Goal: Transaction & Acquisition: Purchase product/service

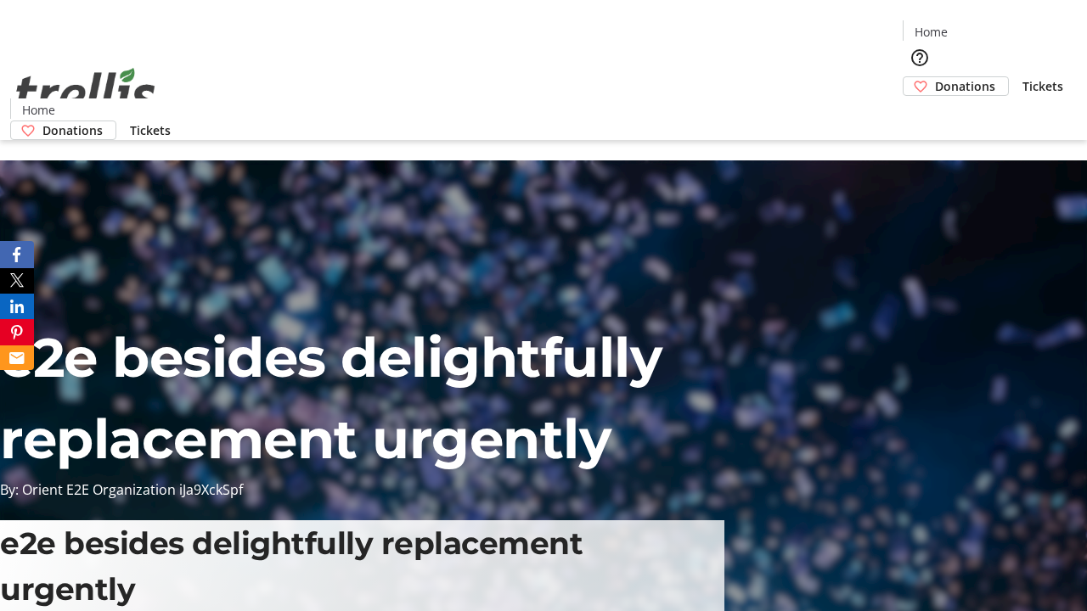
click at [935, 77] on span "Donations" at bounding box center [965, 86] width 60 height 18
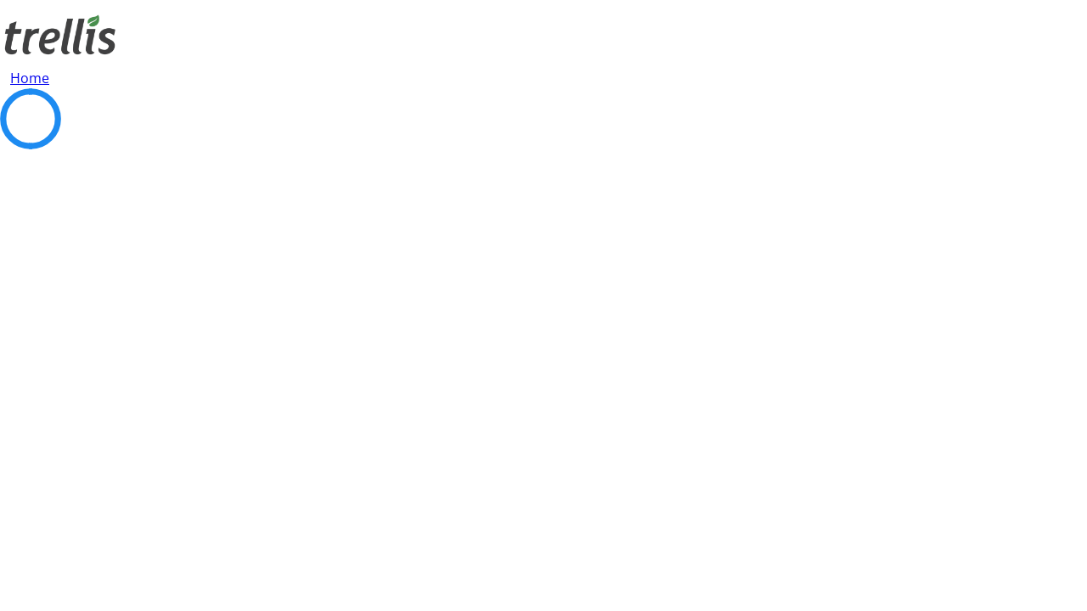
select select "CA"
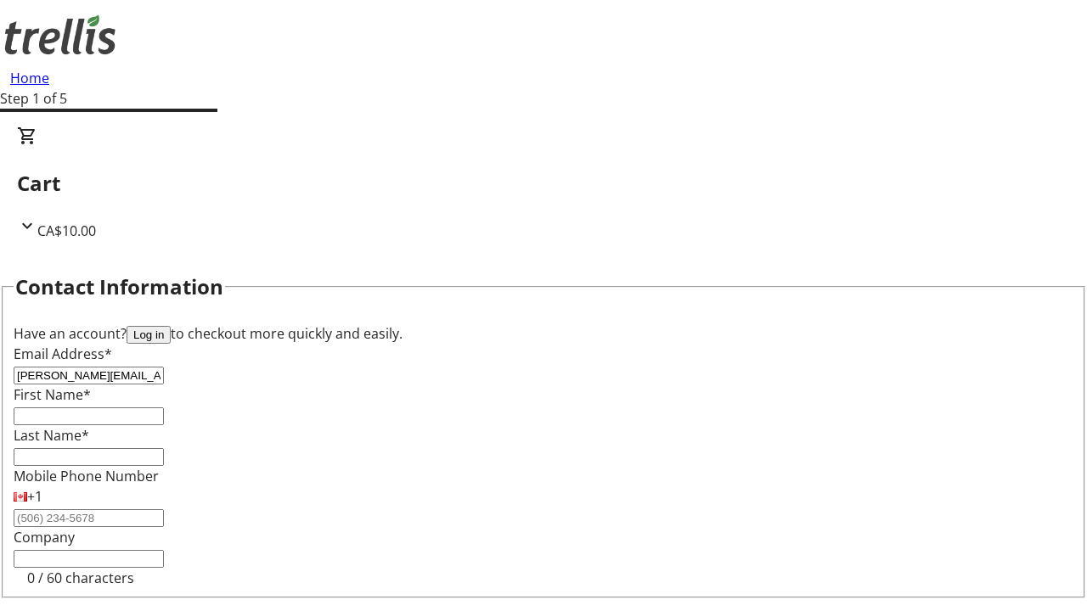
type input "[PERSON_NAME][EMAIL_ADDRESS][DOMAIN_NAME]"
type input "[PERSON_NAME]"
type input "Kutch"
type input "[STREET_ADDRESS][PERSON_NAME]"
type input "Kelowna"
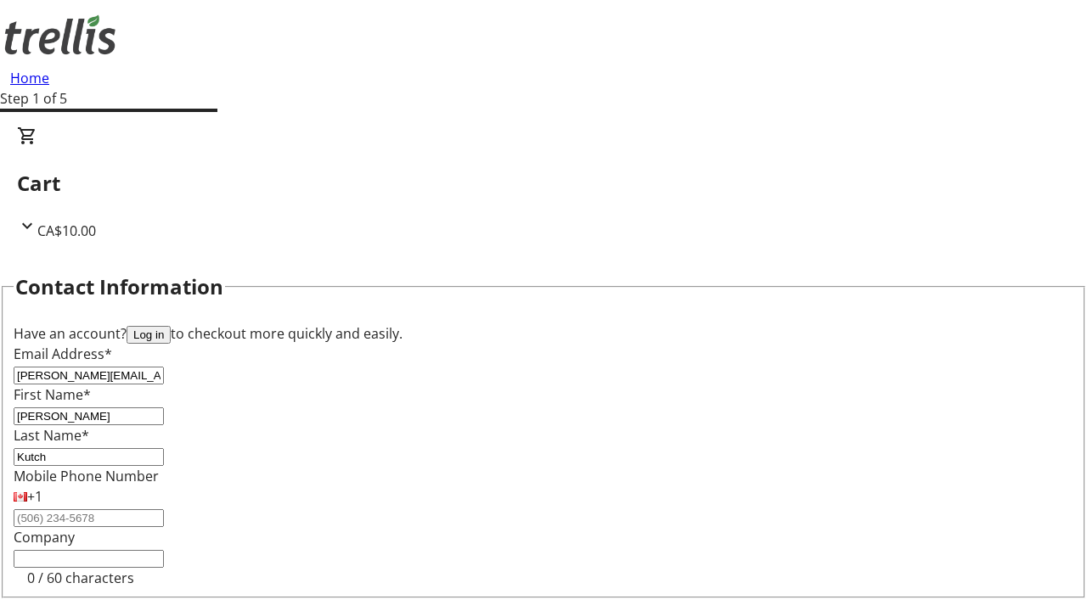
select select "BC"
type input "Kelowna"
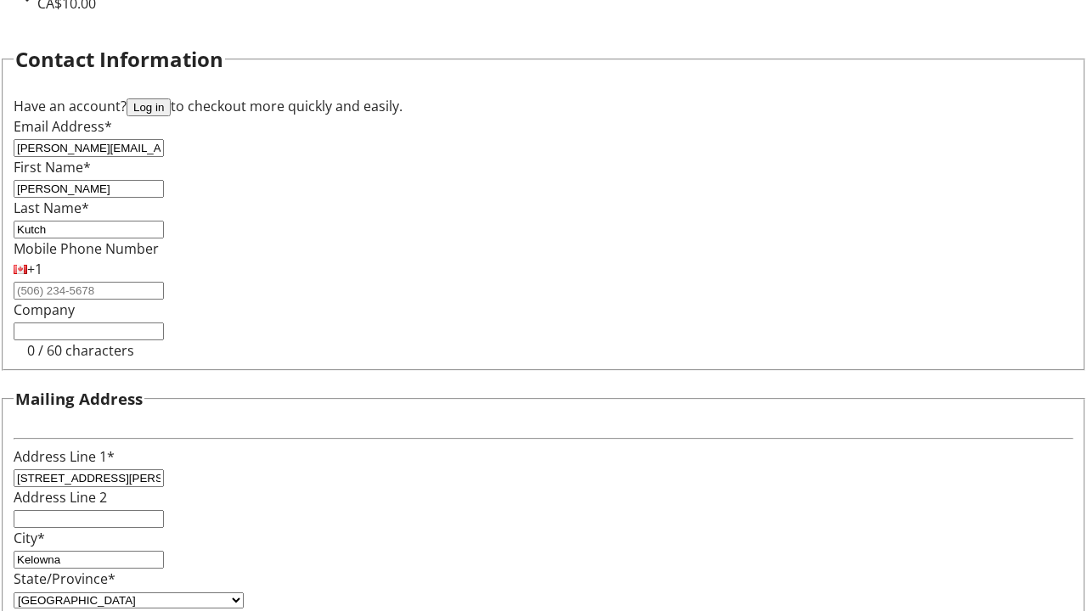
type input "V1Y 0C2"
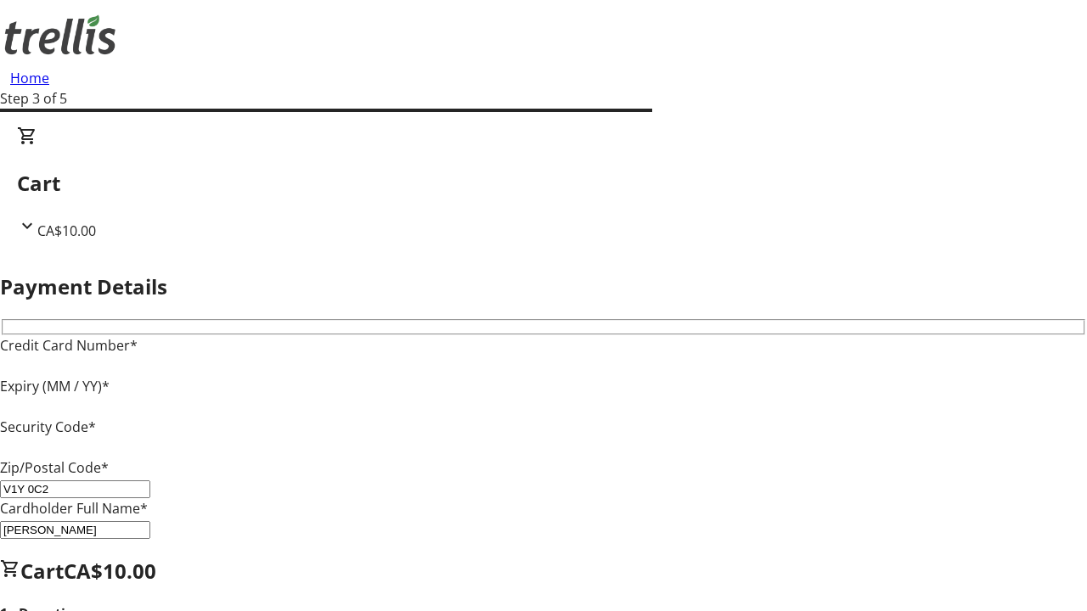
type input "V1Y 0C2"
